Goal: Task Accomplishment & Management: Use online tool/utility

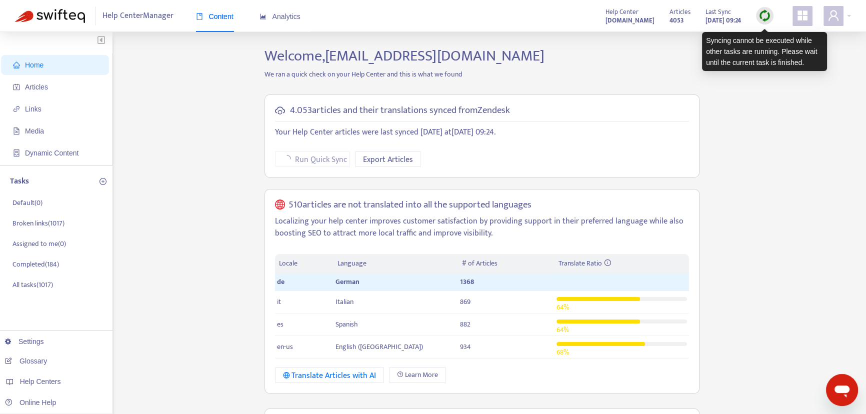
click at [761, 20] on img at bounding box center [765, 16] width 13 height 13
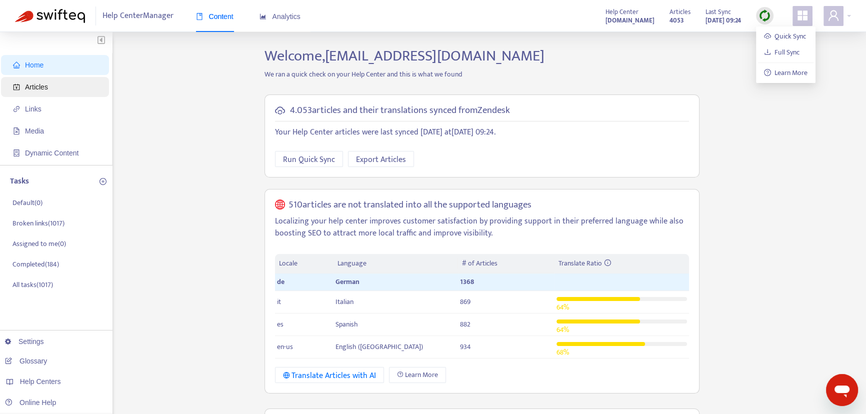
click at [62, 90] on span "Articles" at bounding box center [57, 87] width 88 height 20
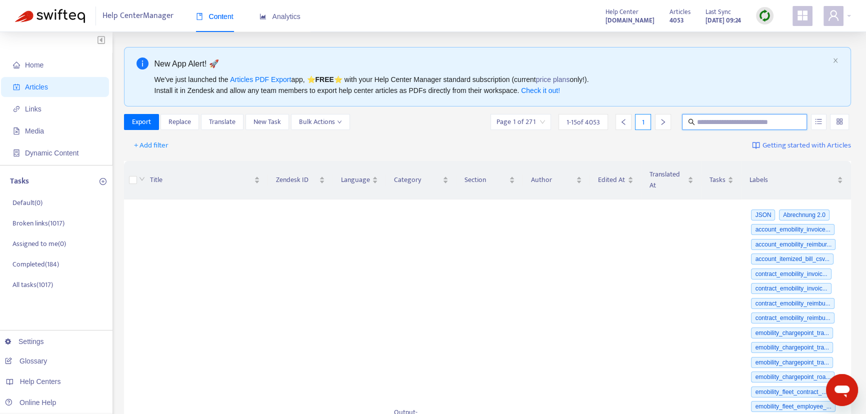
click at [722, 118] on input "text" at bounding box center [745, 122] width 96 height 11
click at [765, 17] on img at bounding box center [765, 16] width 13 height 13
click at [774, 36] on link "Quick Sync" at bounding box center [785, 37] width 43 height 12
click at [43, 64] on span "Home" at bounding box center [34, 65] width 19 height 8
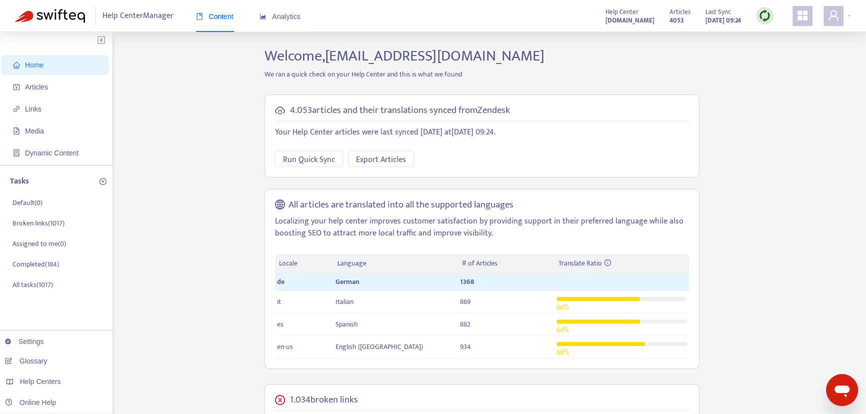
click at [767, 14] on img at bounding box center [765, 16] width 13 height 13
click at [780, 36] on link "Quick Sync" at bounding box center [785, 37] width 43 height 12
click at [11, 88] on li "Articles" at bounding box center [55, 87] width 108 height 20
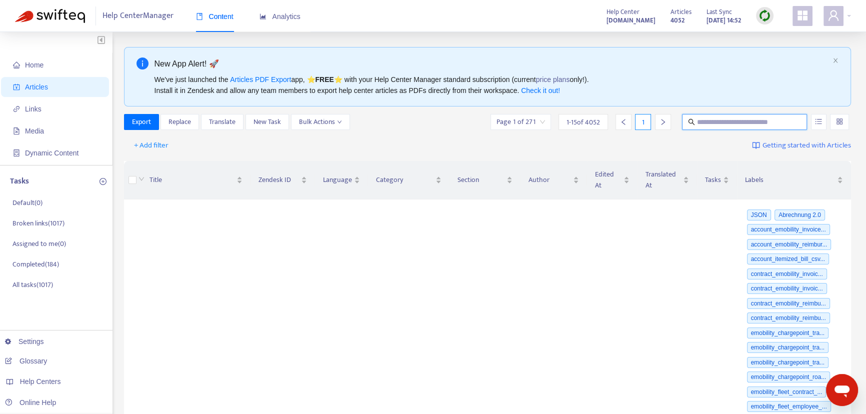
click at [717, 119] on input "text" at bounding box center [745, 122] width 96 height 11
paste input "**********"
type input "**********"
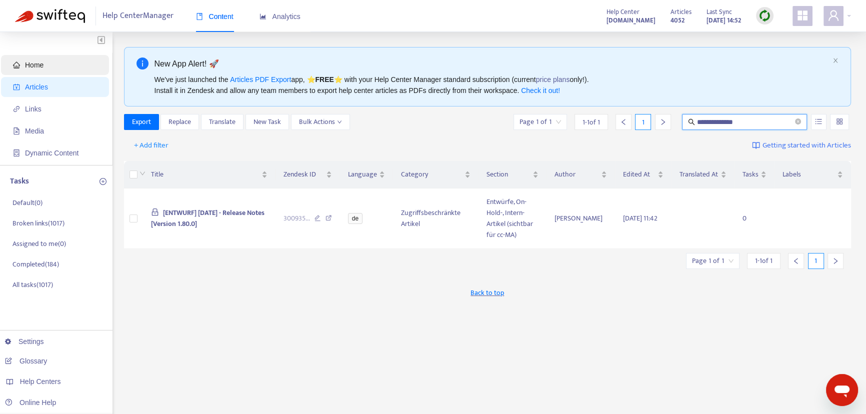
click at [64, 73] on span "Home" at bounding box center [57, 65] width 88 height 20
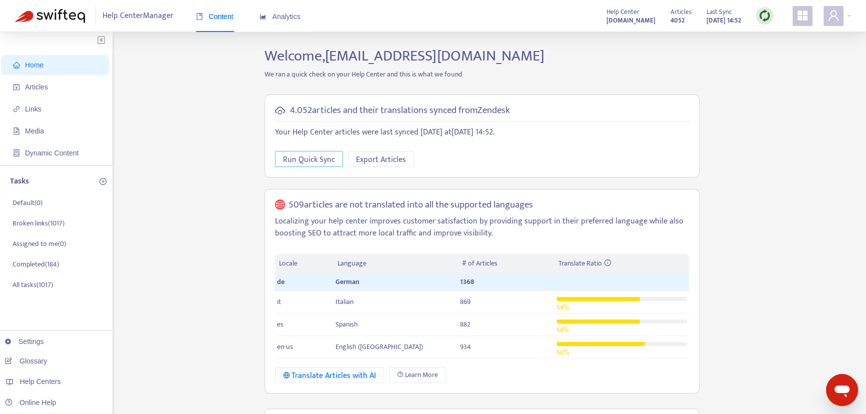
click at [300, 162] on span "Run Quick Sync" at bounding box center [309, 160] width 52 height 13
click at [70, 90] on span "Articles" at bounding box center [57, 87] width 88 height 20
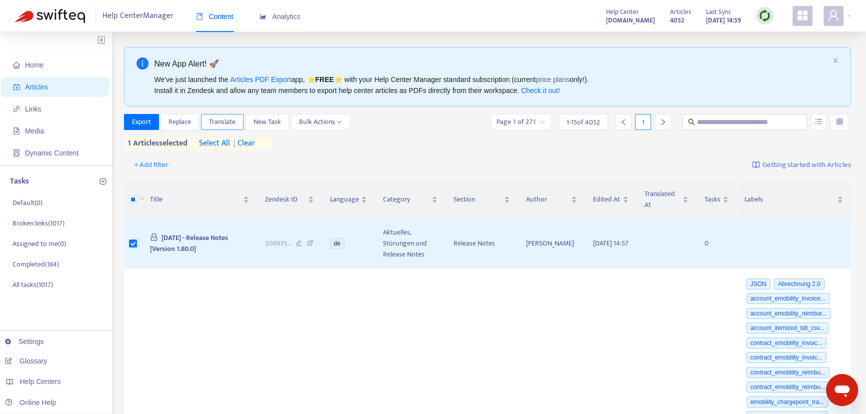
click at [217, 120] on span "Translate" at bounding box center [222, 122] width 27 height 11
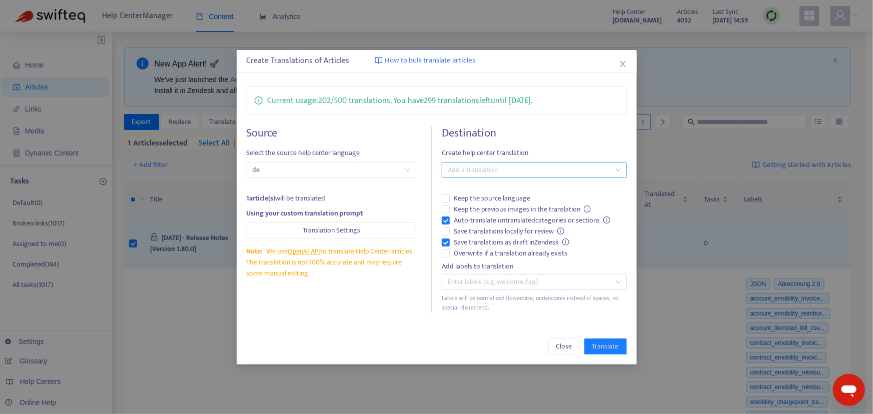
click at [475, 169] on div at bounding box center [529, 170] width 170 height 12
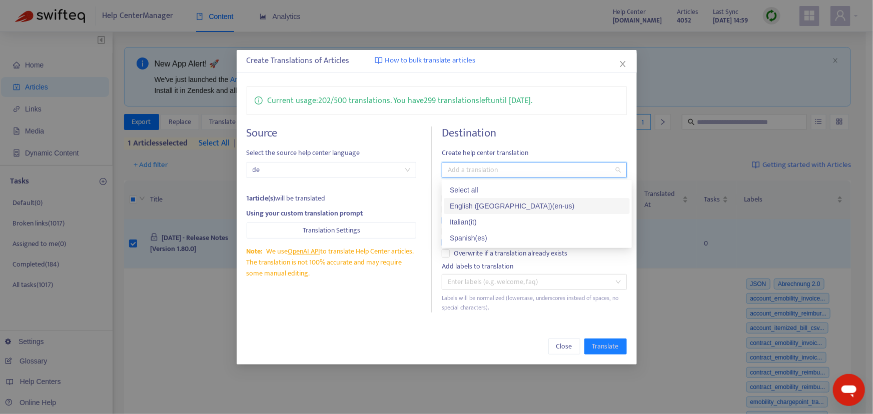
click at [486, 206] on div "English ([GEOGRAPHIC_DATA]) ( en-us )" at bounding box center [537, 206] width 174 height 11
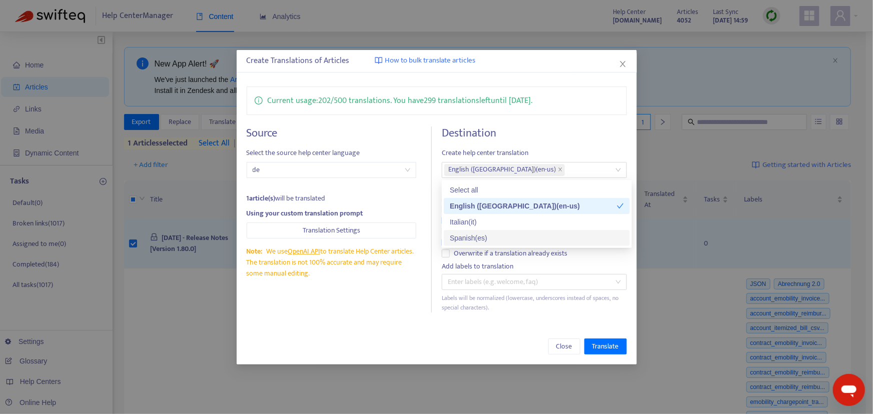
click at [400, 315] on div "Current usage: 202 / 500 translations . You have 299 translations left until [D…" at bounding box center [437, 200] width 400 height 246
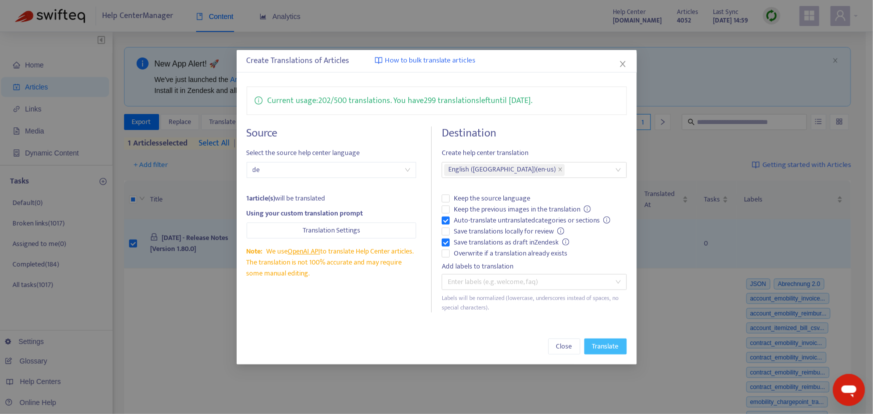
click at [604, 349] on span "Translate" at bounding box center [605, 346] width 27 height 11
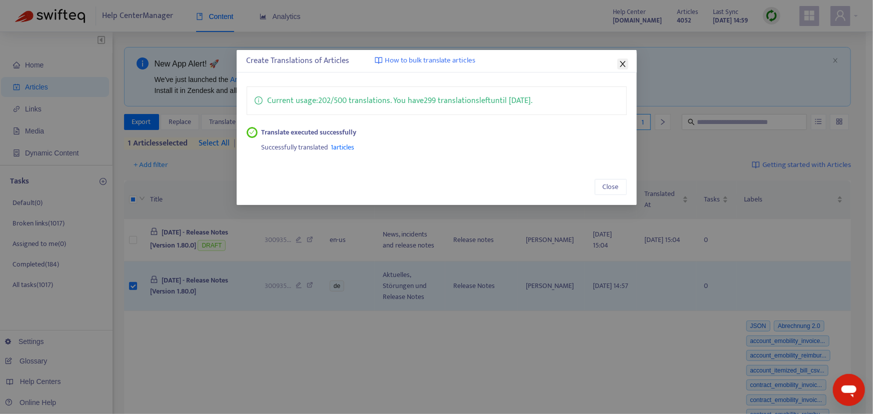
click at [622, 61] on icon "close" at bounding box center [623, 64] width 8 height 8
